Goal: Information Seeking & Learning: Check status

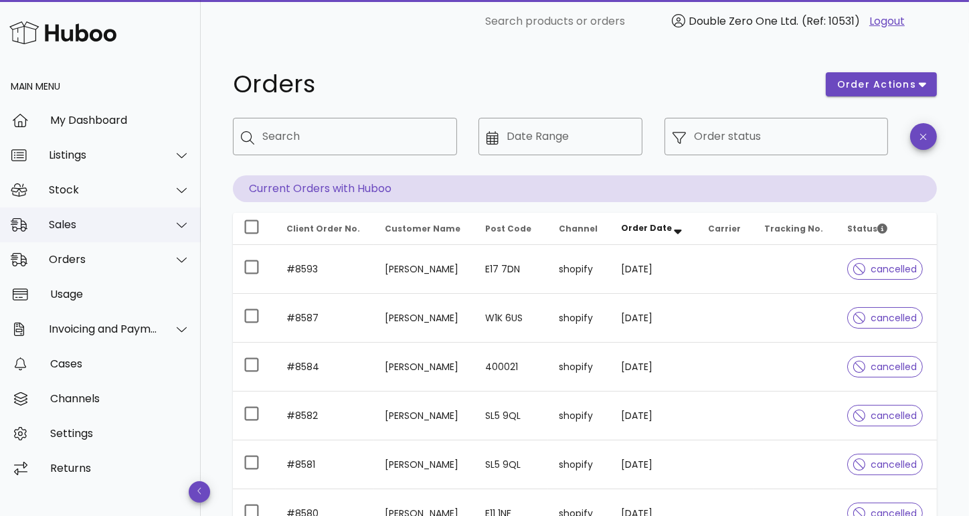
click at [82, 223] on div "Sales" at bounding box center [103, 224] width 109 height 13
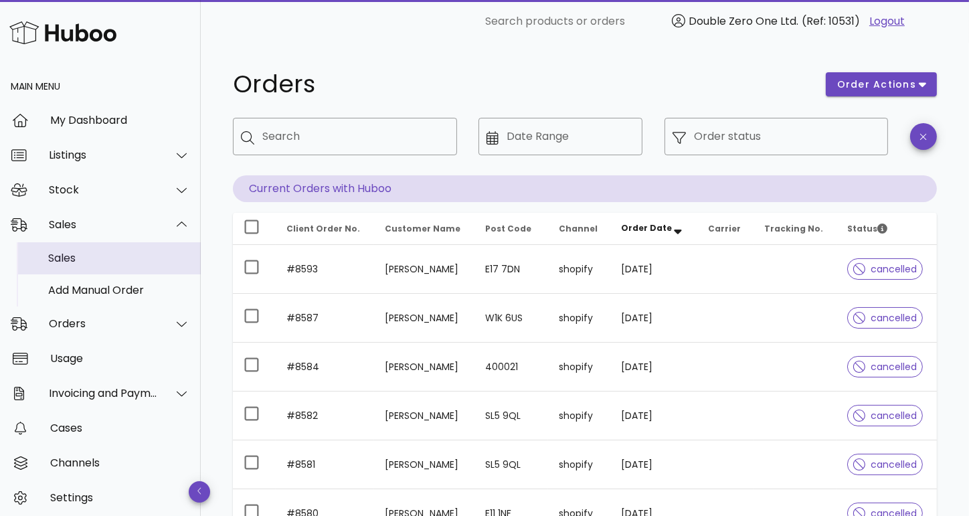
click at [91, 256] on div "Sales" at bounding box center [119, 258] width 142 height 13
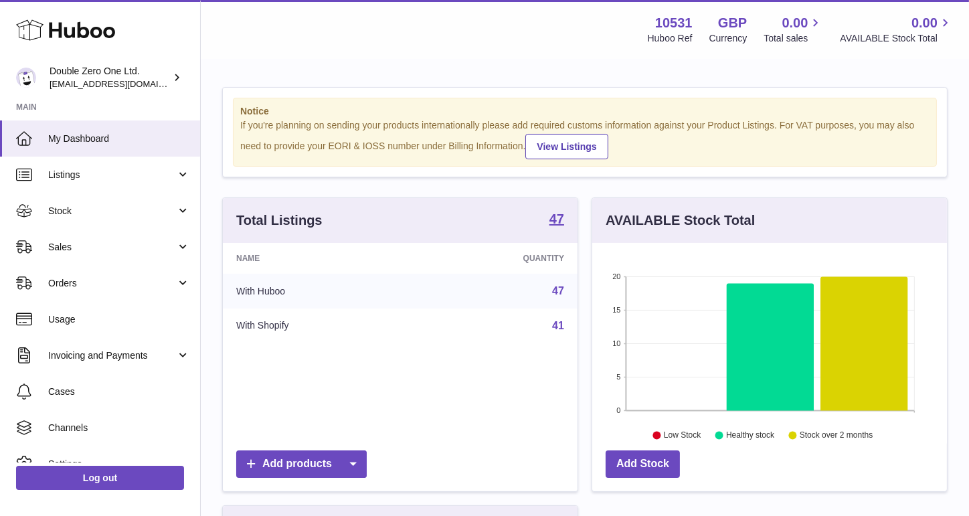
scroll to position [208, 355]
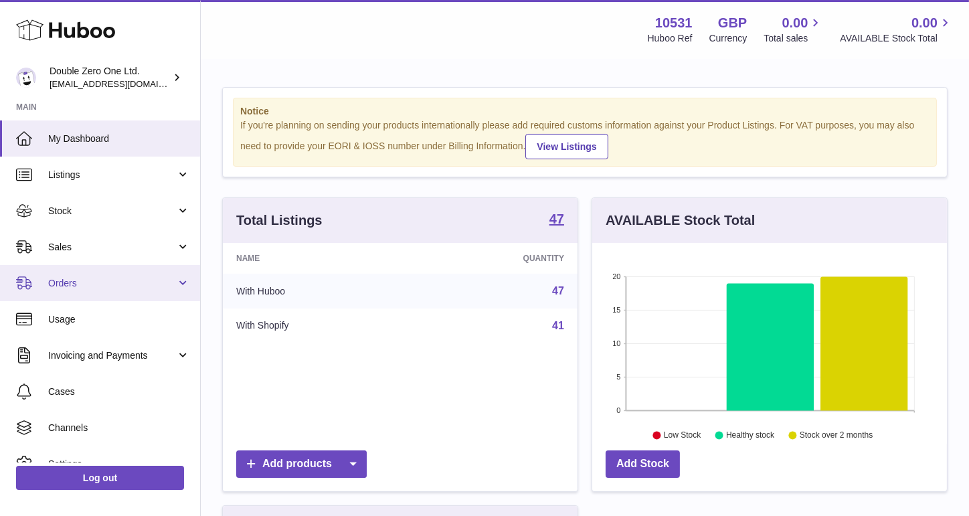
click at [112, 276] on link "Orders" at bounding box center [100, 283] width 200 height 36
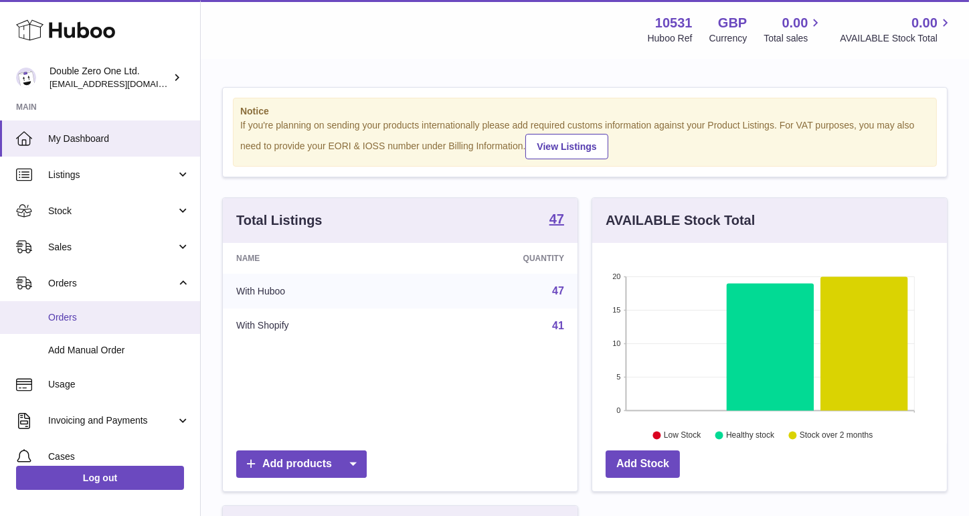
click at [97, 310] on link "Orders" at bounding box center [100, 317] width 200 height 33
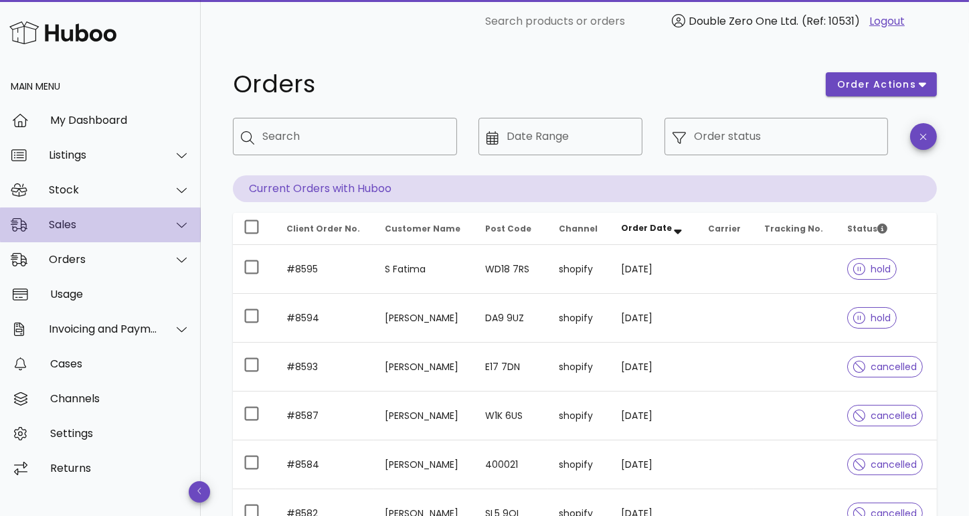
click at [129, 229] on div "Sales" at bounding box center [103, 224] width 109 height 13
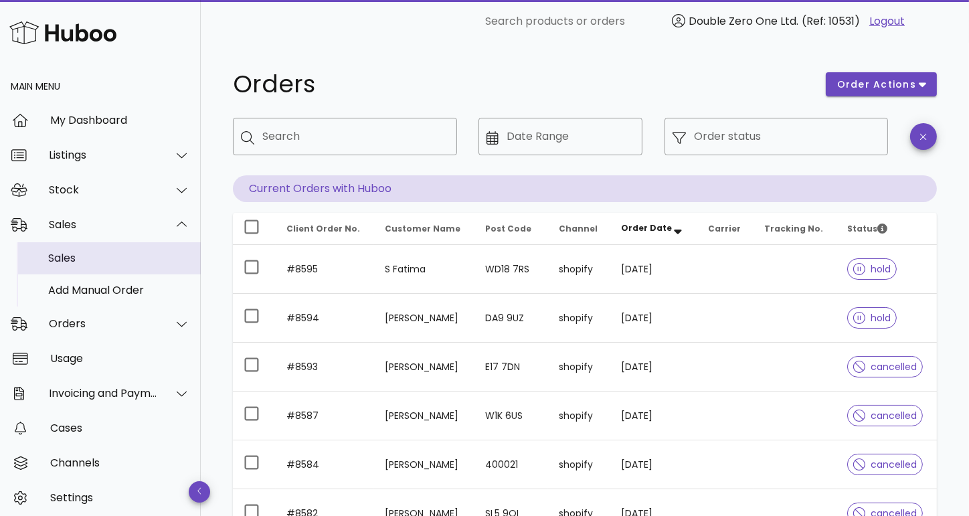
click at [118, 262] on div "Sales" at bounding box center [119, 258] width 142 height 13
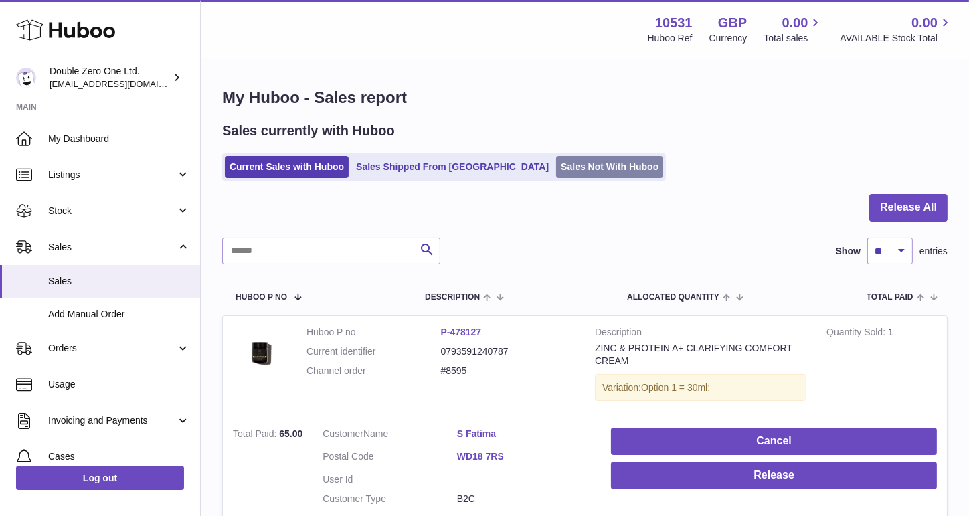
click at [560, 164] on link "Sales Not With Huboo" at bounding box center [609, 167] width 107 height 22
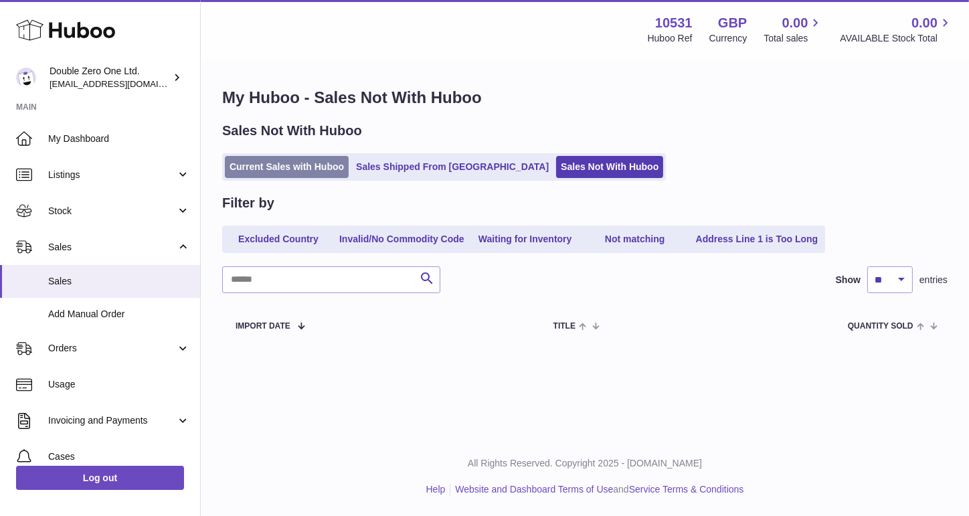
click at [300, 172] on link "Current Sales with Huboo" at bounding box center [287, 167] width 124 height 22
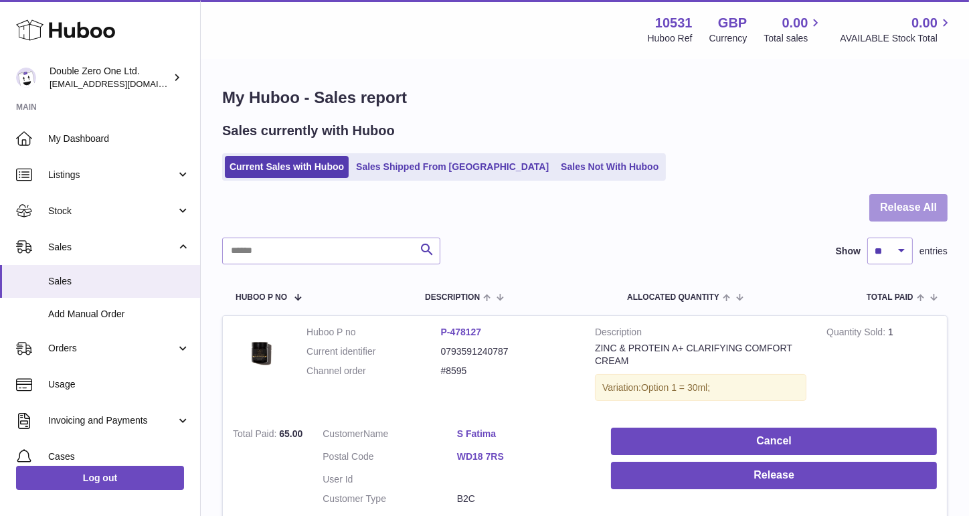
click at [895, 211] on button "Release All" at bounding box center [908, 207] width 78 height 27
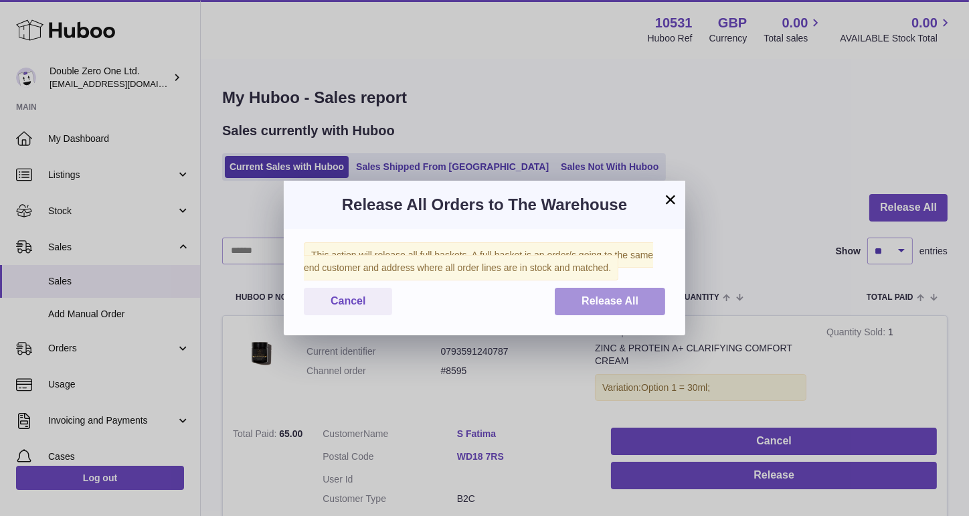
click at [620, 297] on span "Release All" at bounding box center [609, 300] width 57 height 11
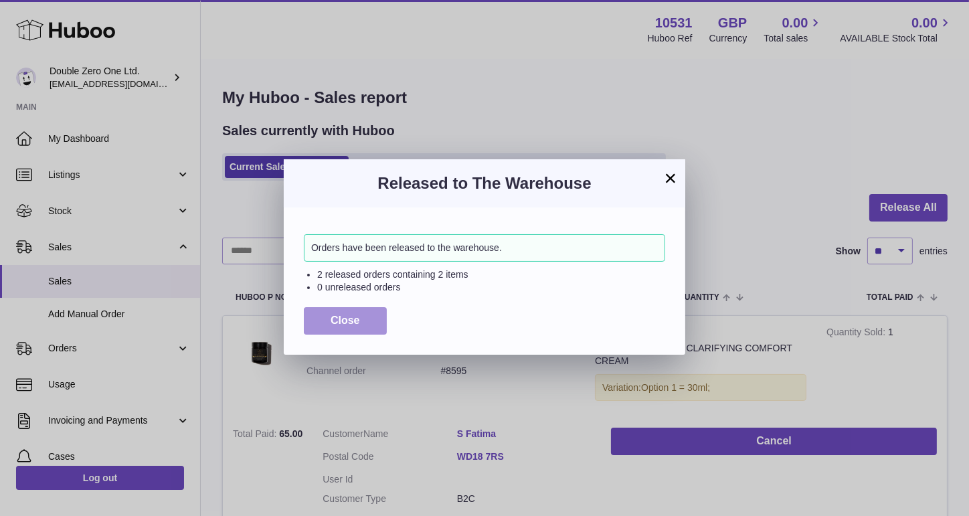
click at [369, 330] on button "Close" at bounding box center [345, 320] width 83 height 27
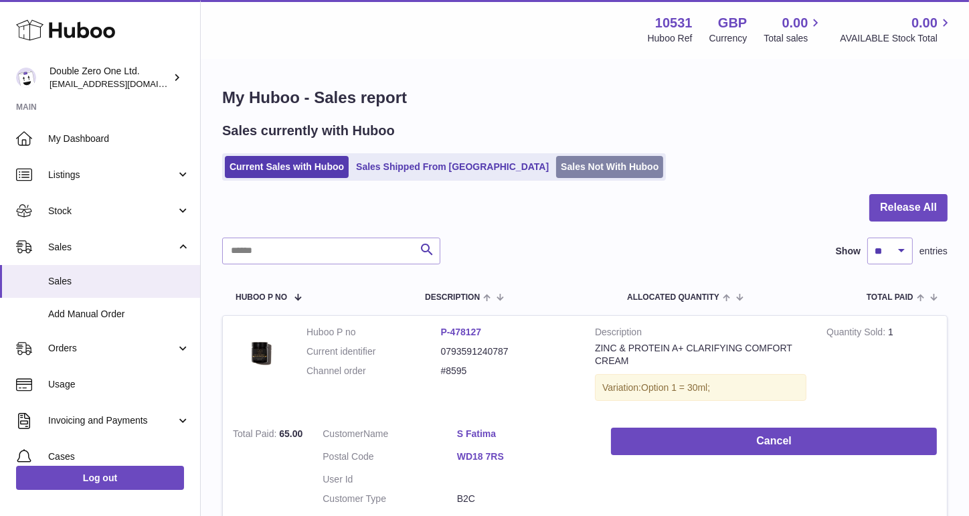
click at [556, 165] on link "Sales Not With Huboo" at bounding box center [609, 167] width 107 height 22
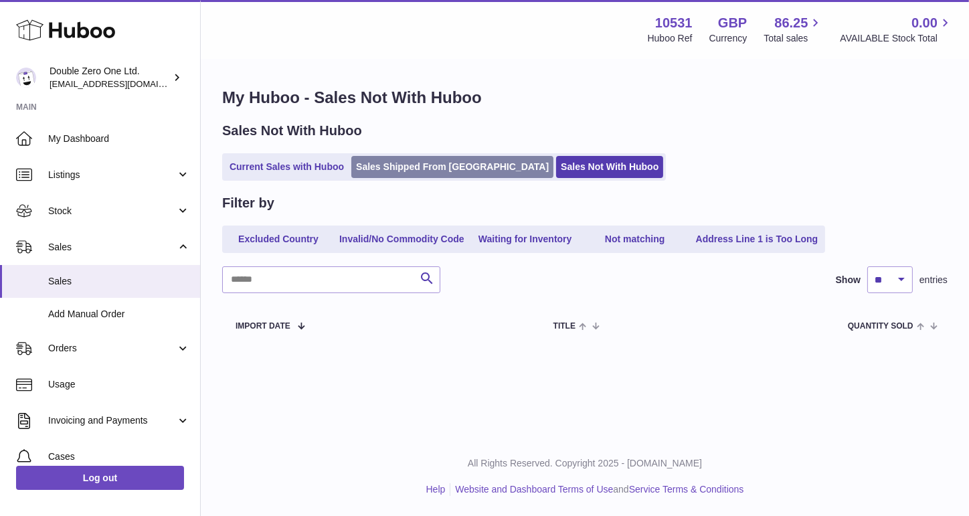
click at [451, 174] on link "Sales Shipped From [GEOGRAPHIC_DATA]" at bounding box center [452, 167] width 202 height 22
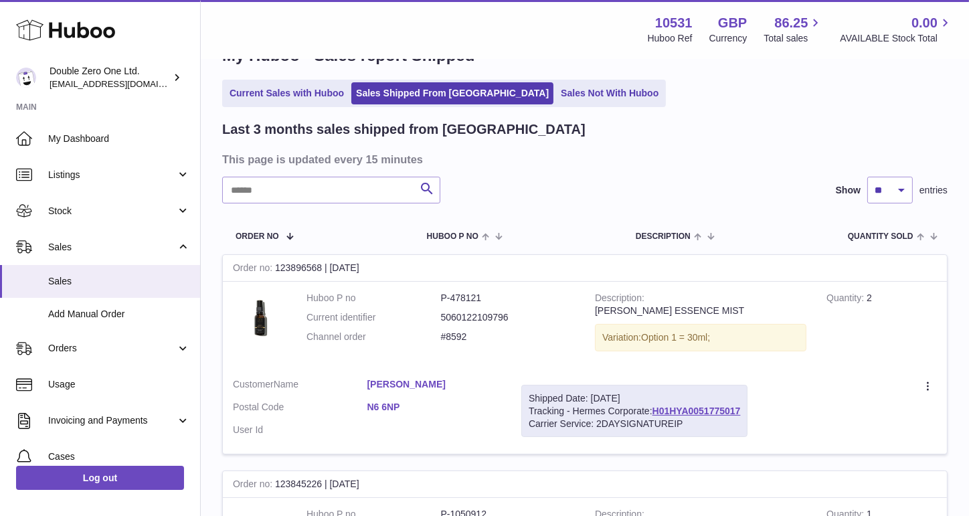
scroll to position [45, 0]
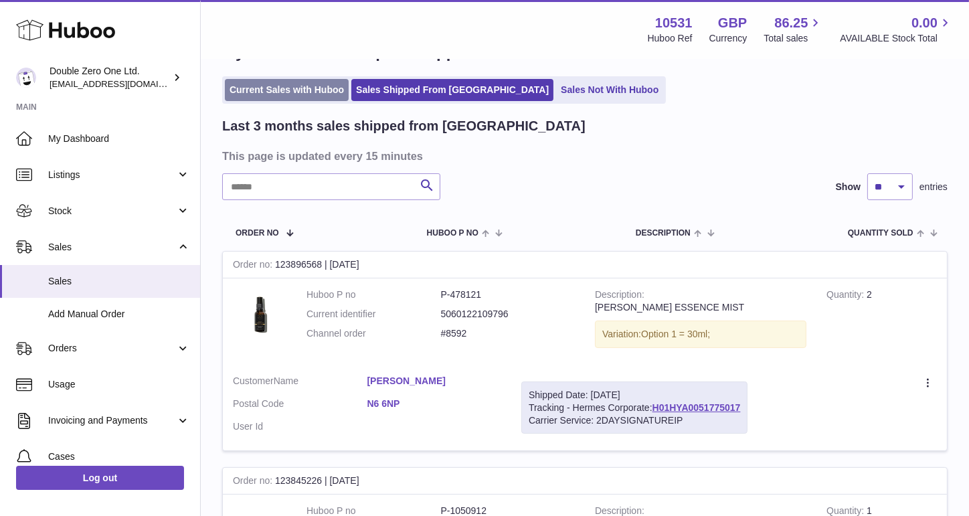
click at [285, 87] on link "Current Sales with Huboo" at bounding box center [287, 90] width 124 height 22
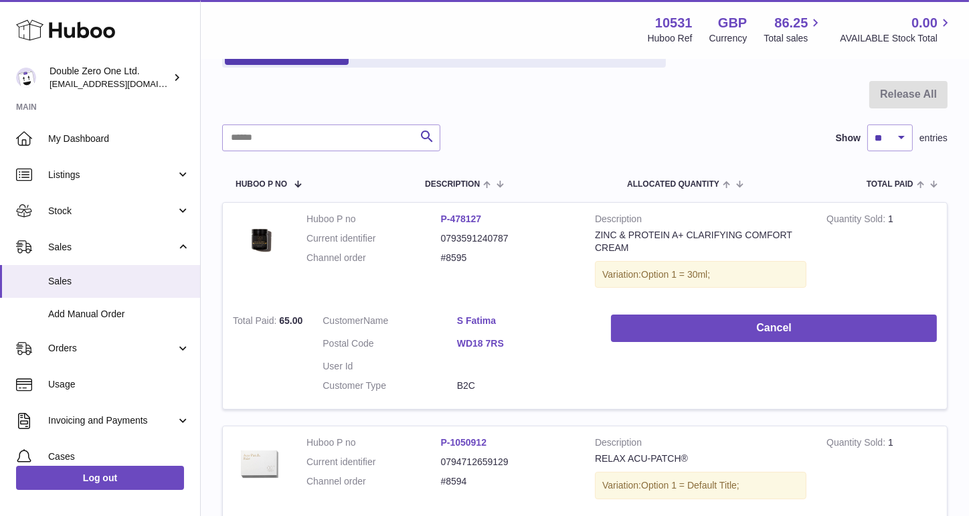
scroll to position [131, 0]
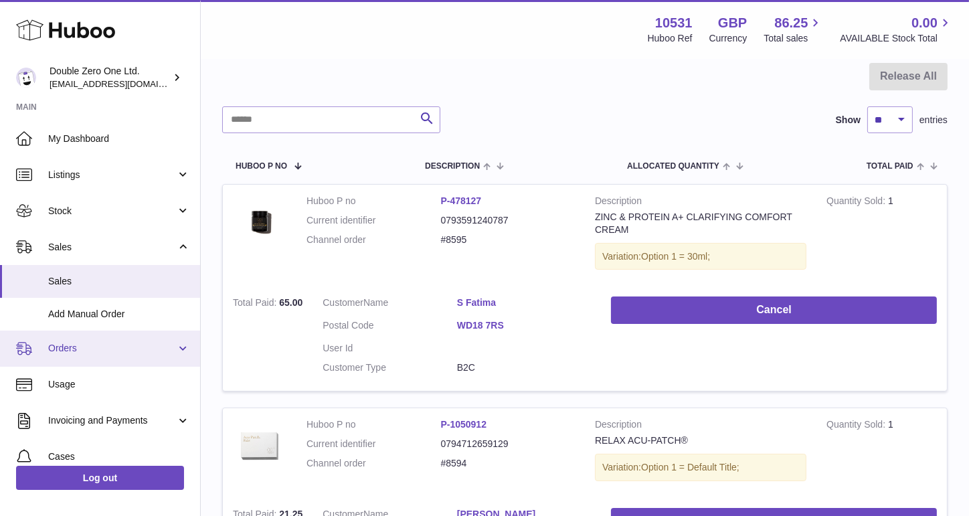
click at [74, 350] on span "Orders" at bounding box center [112, 348] width 128 height 13
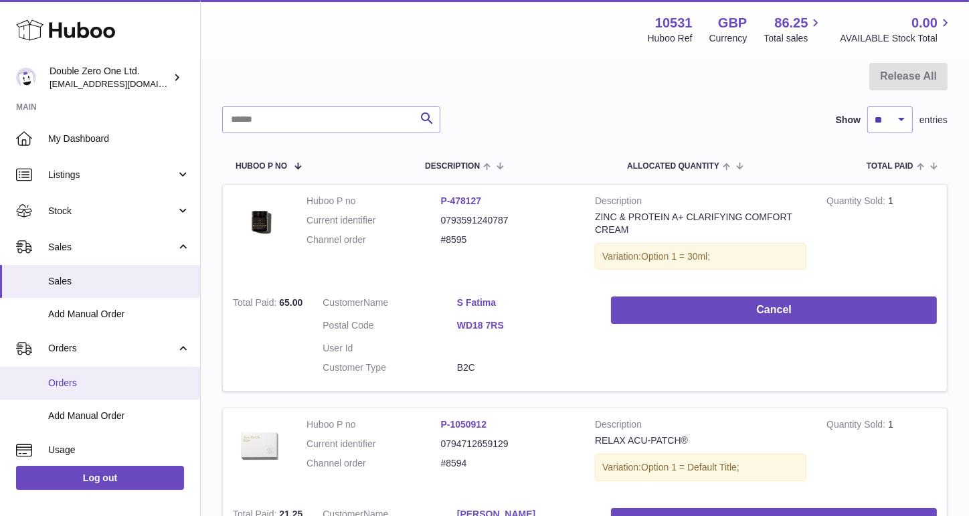
click at [60, 381] on span "Orders" at bounding box center [119, 383] width 142 height 13
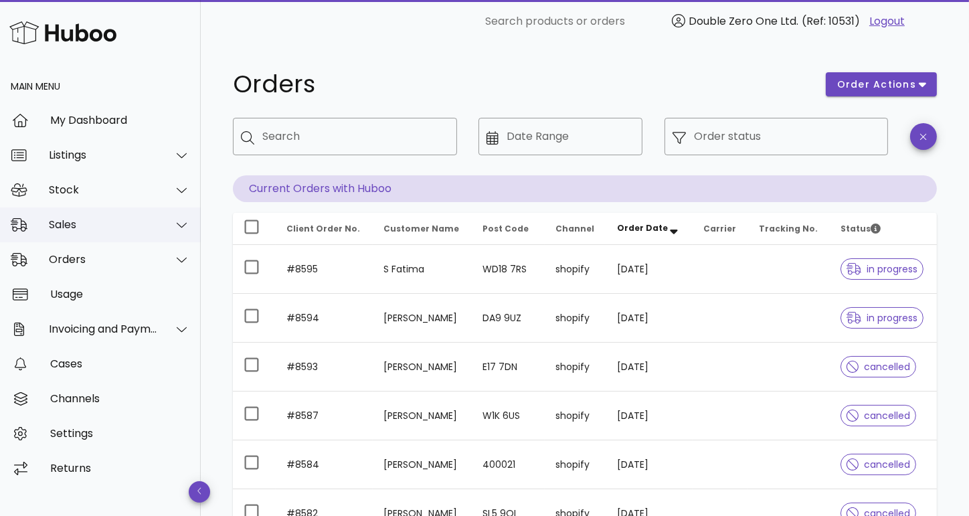
click at [117, 236] on div "Sales" at bounding box center [100, 224] width 201 height 35
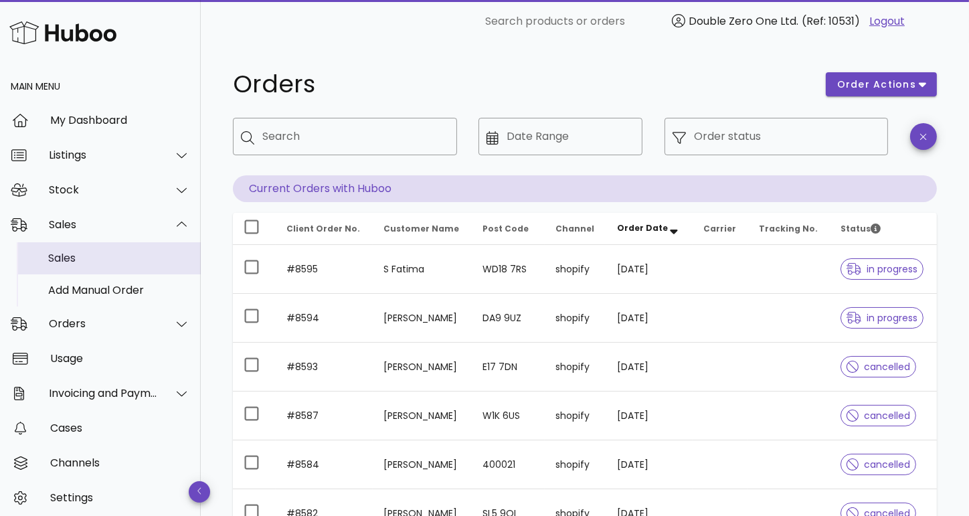
click at [97, 254] on div "Sales" at bounding box center [119, 258] width 142 height 13
